Goal: Task Accomplishment & Management: Manage account settings

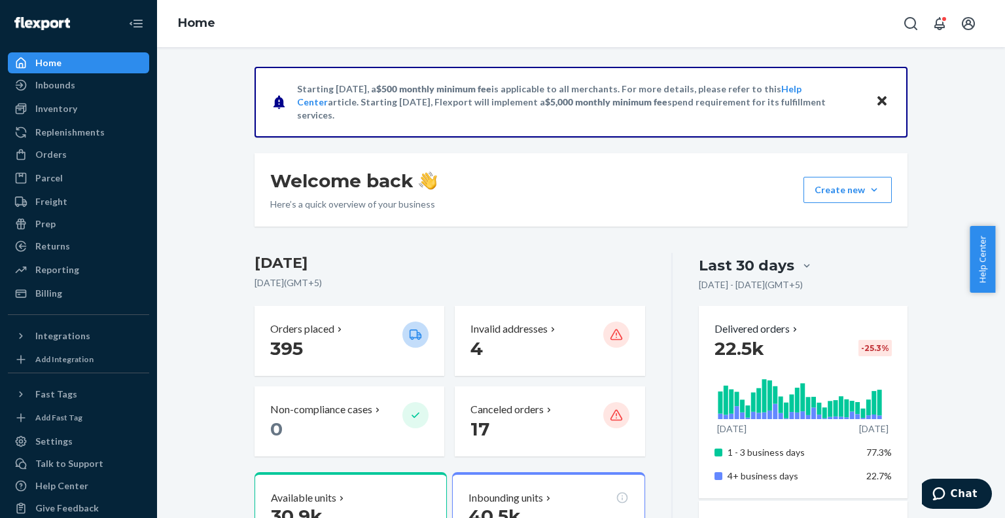
scroll to position [139, 0]
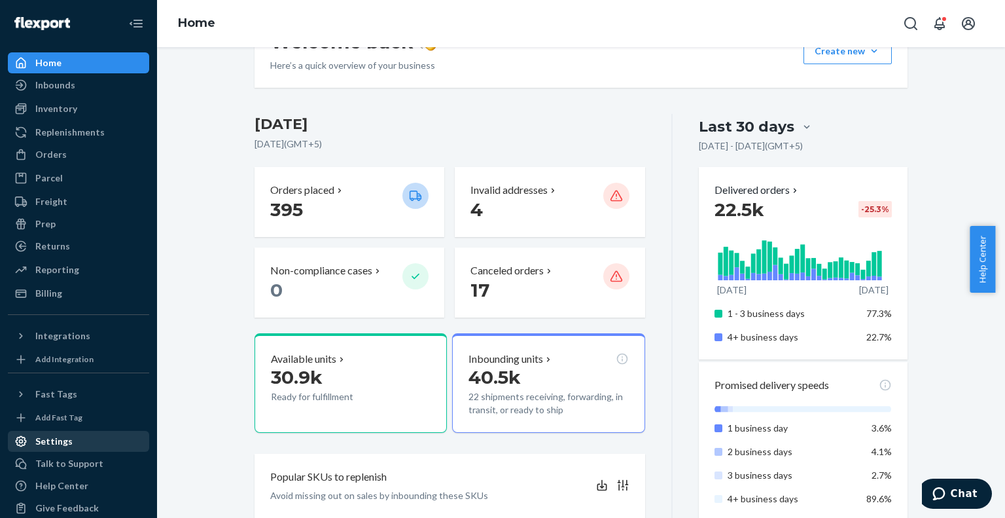
click at [50, 440] on div "Settings" at bounding box center [53, 441] width 37 height 13
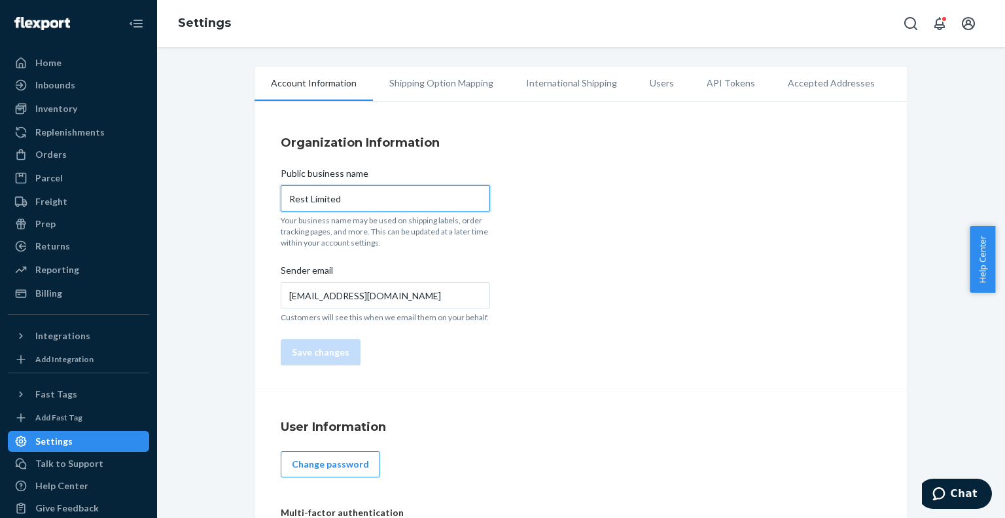
click at [374, 192] on input "Rest Limited" at bounding box center [385, 198] width 209 height 26
click at [54, 22] on img at bounding box center [42, 23] width 56 height 13
